Goal: Task Accomplishment & Management: Manage account settings

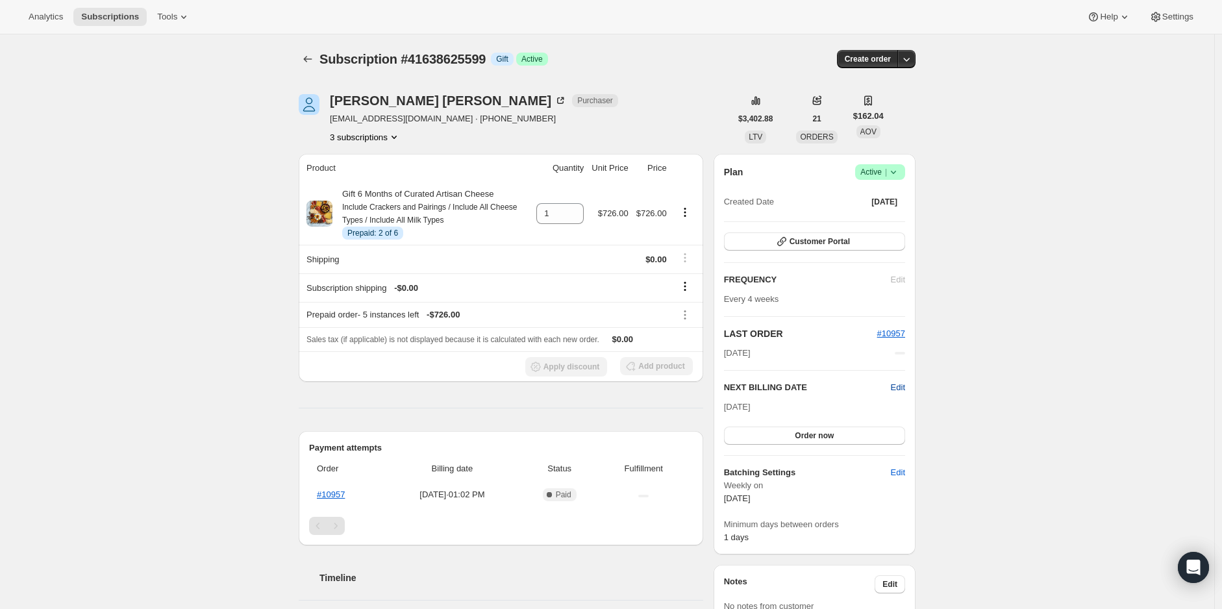
click at [898, 386] on span "Edit" at bounding box center [898, 387] width 14 height 13
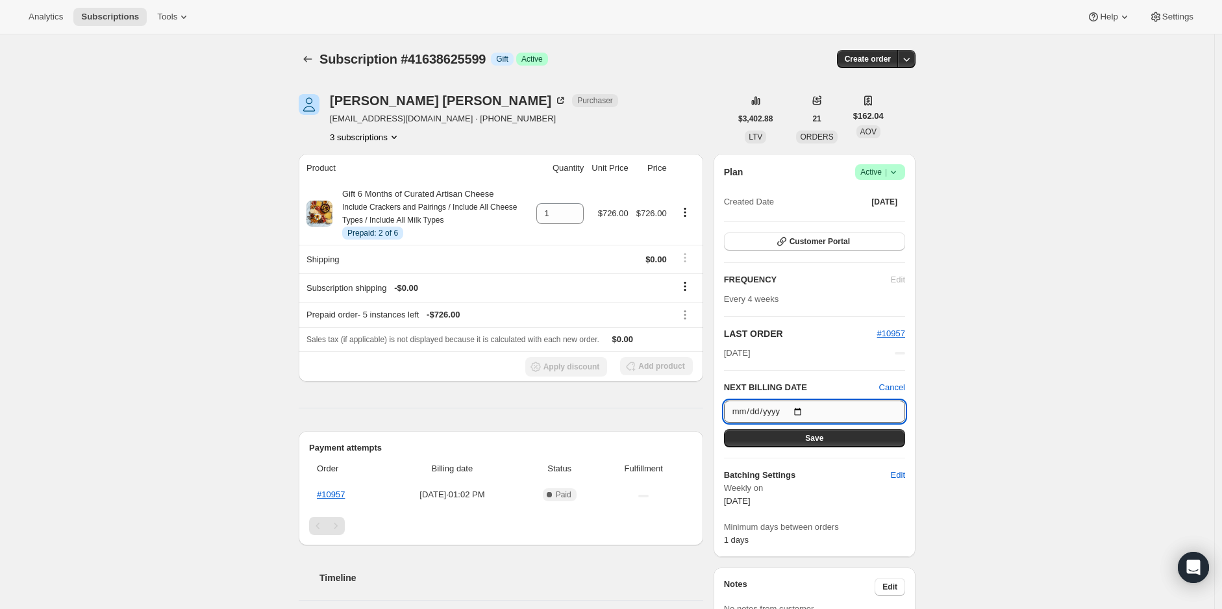
click at [805, 411] on input "[DATE]" at bounding box center [814, 412] width 181 height 22
click at [1040, 382] on div "Subscription #41638625599. This page is ready Subscription #41638625599 Info Gi…" at bounding box center [607, 598] width 1215 height 1128
click at [805, 406] on input "[DATE]" at bounding box center [814, 412] width 181 height 22
drag, startPoint x: 1007, startPoint y: 388, endPoint x: 945, endPoint y: 356, distance: 69.4
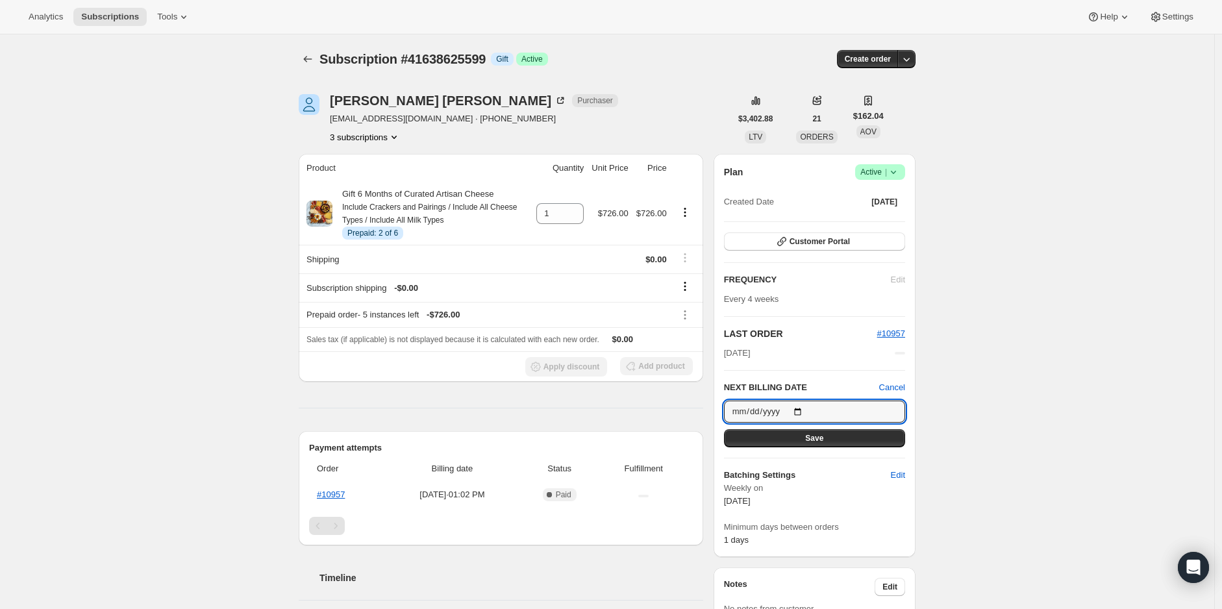
click at [1007, 388] on div "Subscription #41638625599. This page is ready Subscription #41638625599 Info Gi…" at bounding box center [607, 598] width 1215 height 1128
